Goal: Information Seeking & Learning: Find specific fact

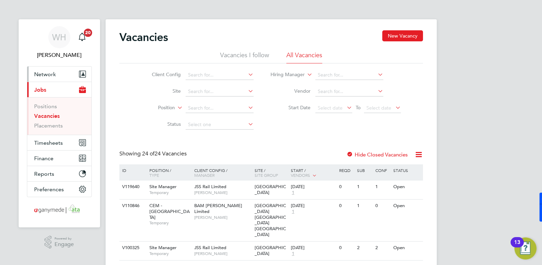
drag, startPoint x: 51, startPoint y: 72, endPoint x: 52, endPoint y: 79, distance: 6.9
click at [51, 72] on span "Network" at bounding box center [45, 74] width 22 height 7
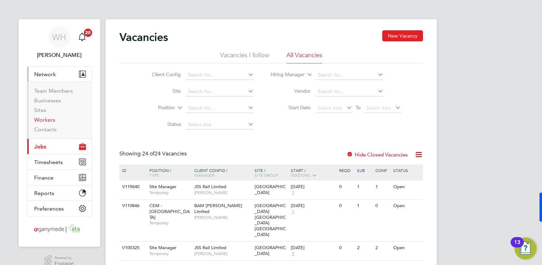
click at [45, 121] on link "Workers" at bounding box center [44, 120] width 21 height 7
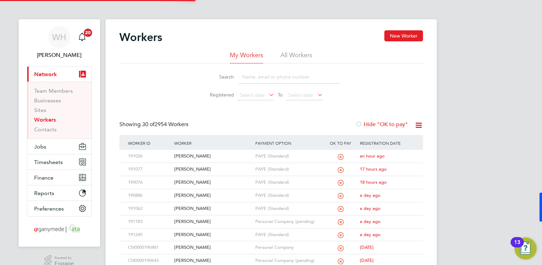
click at [244, 79] on input at bounding box center [289, 76] width 101 height 13
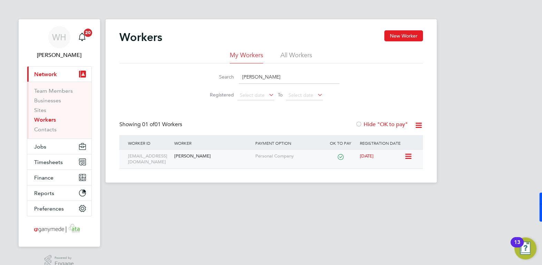
type input "[PERSON_NAME]"
click at [195, 160] on div "[PERSON_NAME]" at bounding box center [212, 156] width 81 height 13
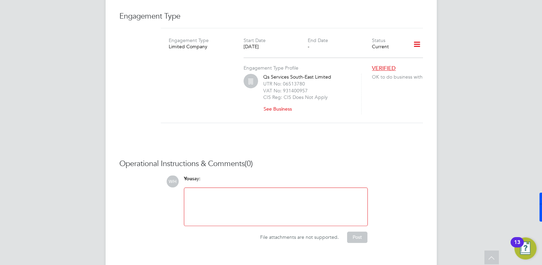
scroll to position [1055, 0]
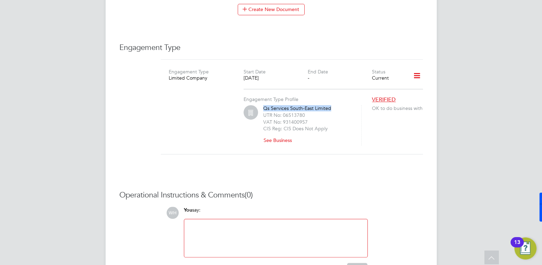
drag, startPoint x: 332, startPoint y: 97, endPoint x: 265, endPoint y: 93, distance: 67.0
click at [265, 105] on div "Qs Services South-East Limited UTR No: 06513780 VAT No: 931400957 CIS Reg: CIS …" at bounding box center [308, 125] width 90 height 41
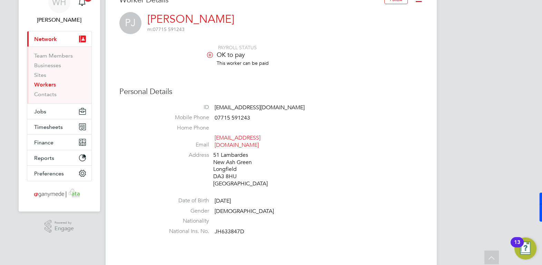
scroll to position [0, 0]
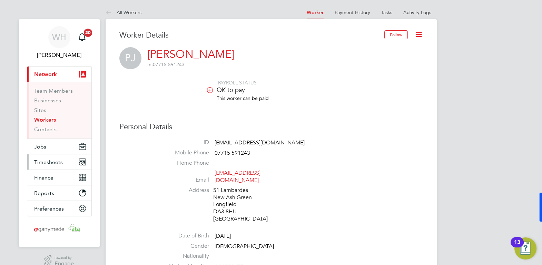
click at [58, 158] on button "Timesheets" at bounding box center [59, 162] width 64 height 15
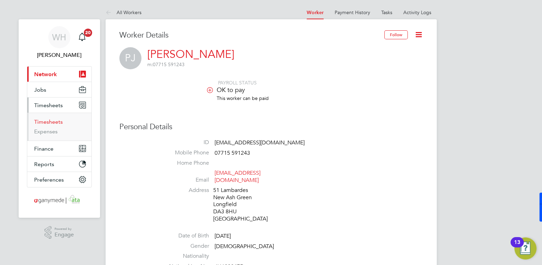
click at [52, 122] on link "Timesheets" at bounding box center [48, 122] width 29 height 7
